Goal: Information Seeking & Learning: Find specific fact

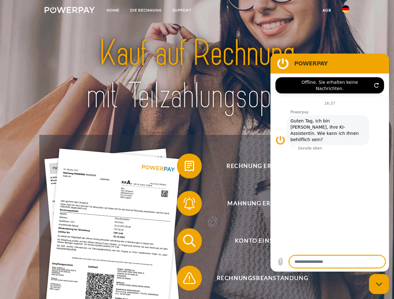
click at [70, 11] on img at bounding box center [70, 10] width 50 height 6
click at [345, 11] on img at bounding box center [345, 8] width 7 height 7
click at [326, 10] on link "agb" at bounding box center [326, 10] width 19 height 11
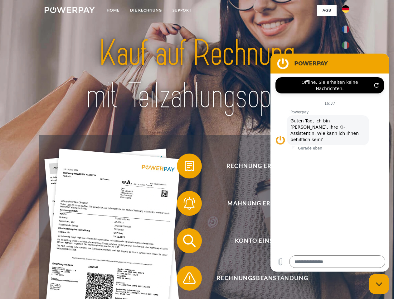
click at [185, 167] on span at bounding box center [179, 166] width 31 height 31
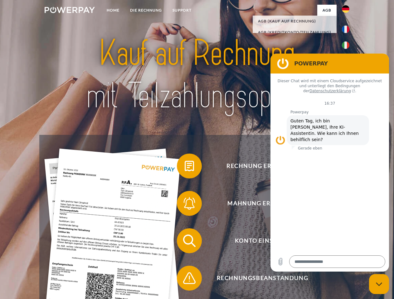
click at [185, 205] on span at bounding box center [179, 203] width 31 height 31
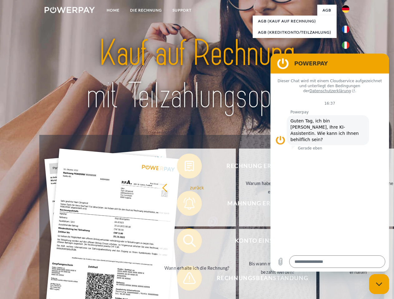
click at [239, 242] on link "Bis wann muss die Rechnung bezahlt werden?" at bounding box center [278, 268] width 78 height 78
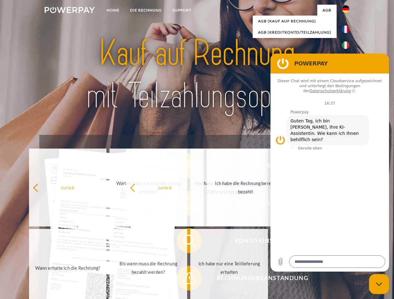
click at [185, 280] on span at bounding box center [179, 278] width 31 height 31
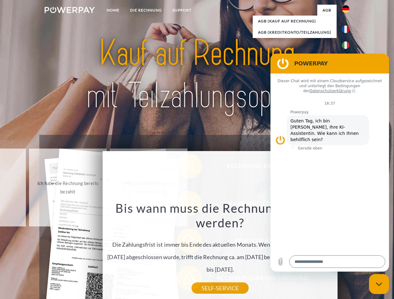
click at [379, 284] on icon "Messaging-Fenster schließen" at bounding box center [379, 284] width 7 height 4
type textarea "*"
